Goal: Find specific page/section: Find specific page/section

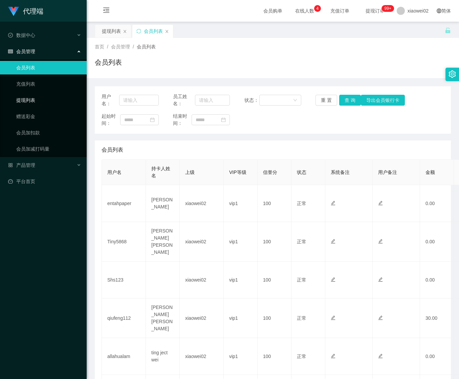
click at [41, 96] on link "提现列表" at bounding box center [48, 101] width 65 height 14
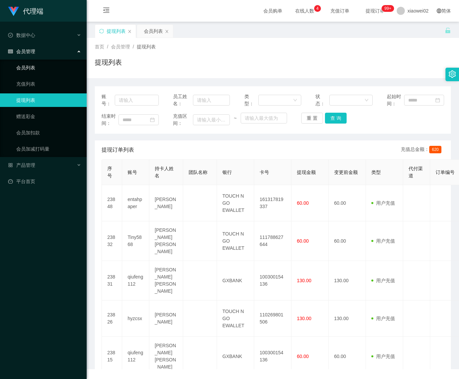
click at [40, 67] on link "会员列表" at bounding box center [48, 68] width 65 height 14
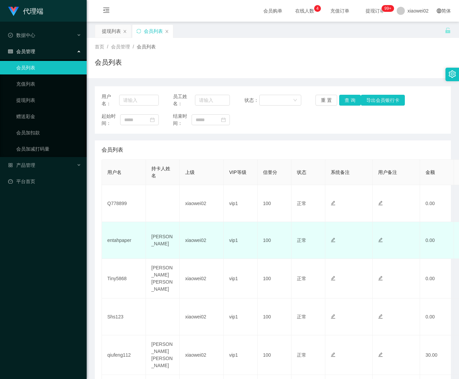
drag, startPoint x: 38, startPoint y: 270, endPoint x: 102, endPoint y: 241, distance: 70.5
click at [38, 270] on div "代理端 数据中心 会员管理 会员列表 充值列表 提现列表 赠送彩金 会员加扣款 会员加减打码量 产品管理 平台首页" at bounding box center [43, 189] width 87 height 379
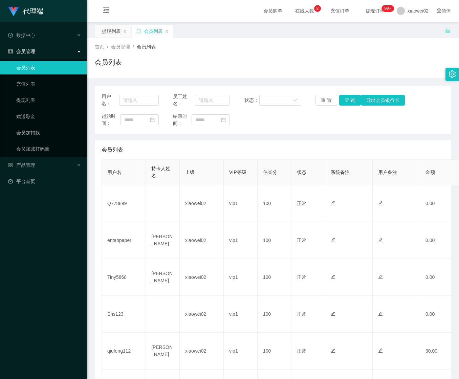
click at [99, 162] on div "会员列表 用户名 持卡人姓名 上级 VIP等级 信誉分 状态 系统备注 用户备注 金额 代理 ip 操作 Q778899 xiaowei02 vip1 100…" at bounding box center [273, 359] width 356 height 436
